Goal: Find specific page/section: Find specific page/section

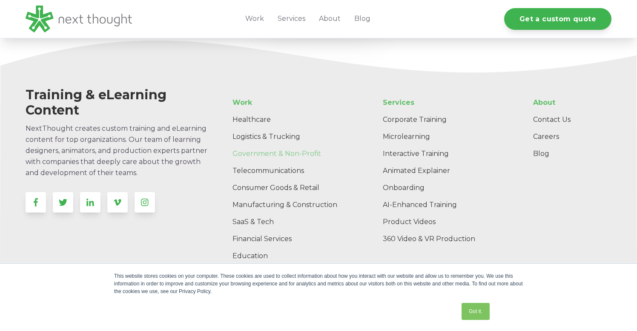
scroll to position [1608, 0]
click at [40, 191] on link at bounding box center [36, 201] width 20 height 20
click at [551, 112] on link "Contact Us" at bounding box center [568, 120] width 85 height 17
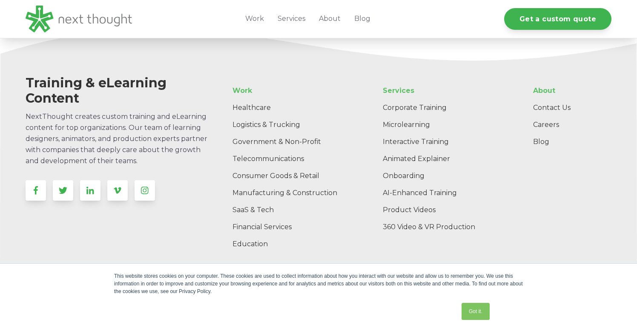
scroll to position [959, 0]
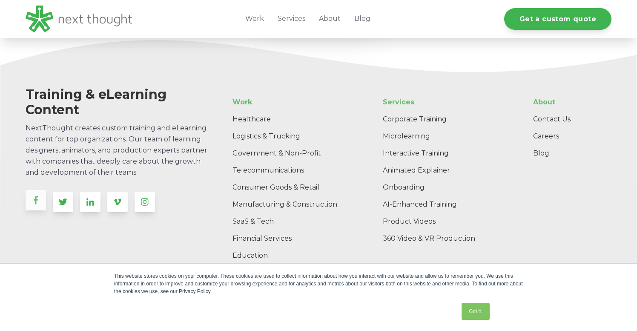
scroll to position [1608, 0]
click at [547, 112] on link "Contact Us" at bounding box center [568, 120] width 85 height 17
